Goal: Entertainment & Leisure: Browse casually

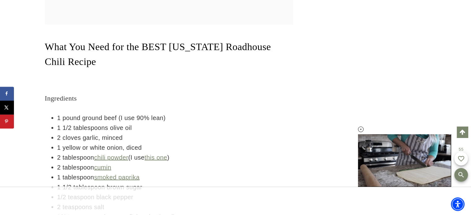
scroll to position [709, 0]
